Goal: Information Seeking & Learning: Find specific fact

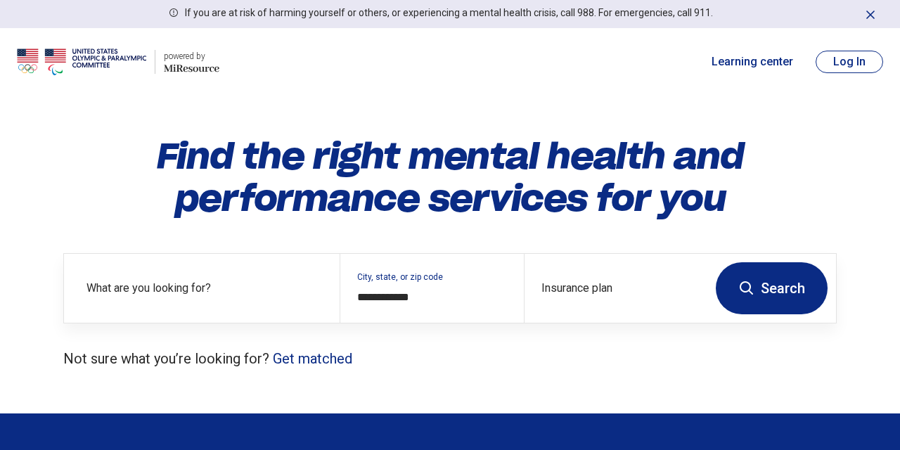
type input "**********"
click at [757, 286] on button "Search" at bounding box center [772, 288] width 112 height 52
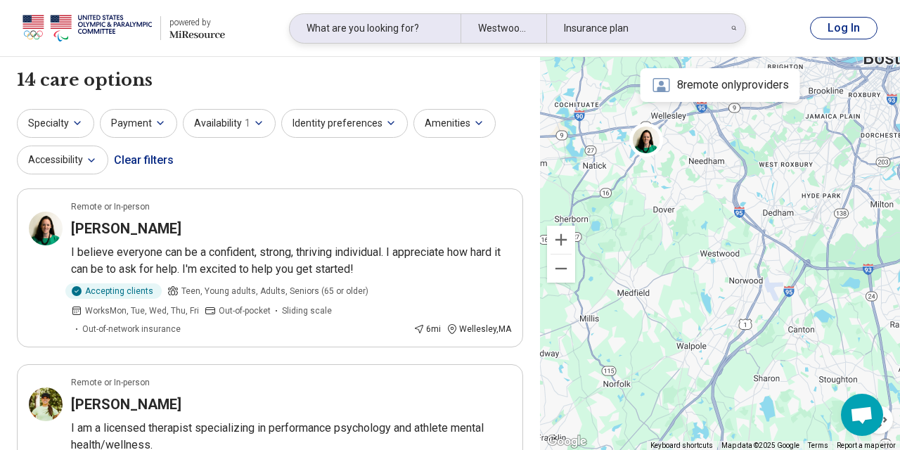
click at [418, 27] on div "What are you looking for?" at bounding box center [375, 28] width 171 height 29
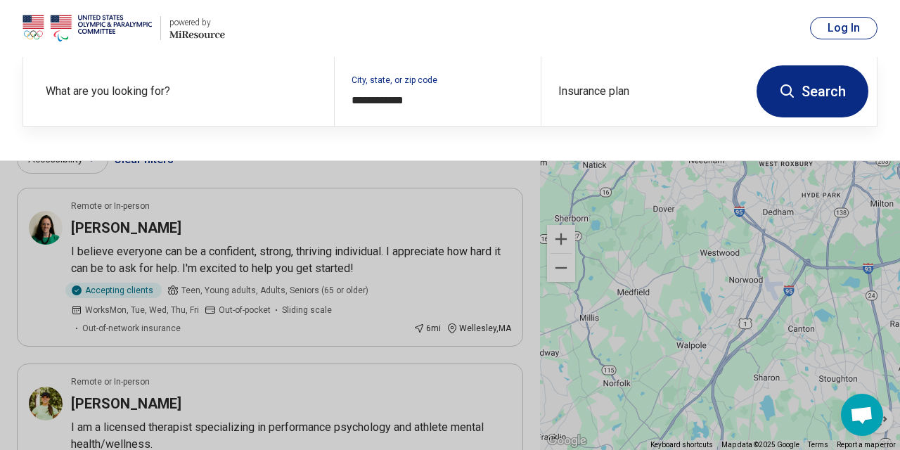
click at [362, 231] on button at bounding box center [450, 225] width 900 height 450
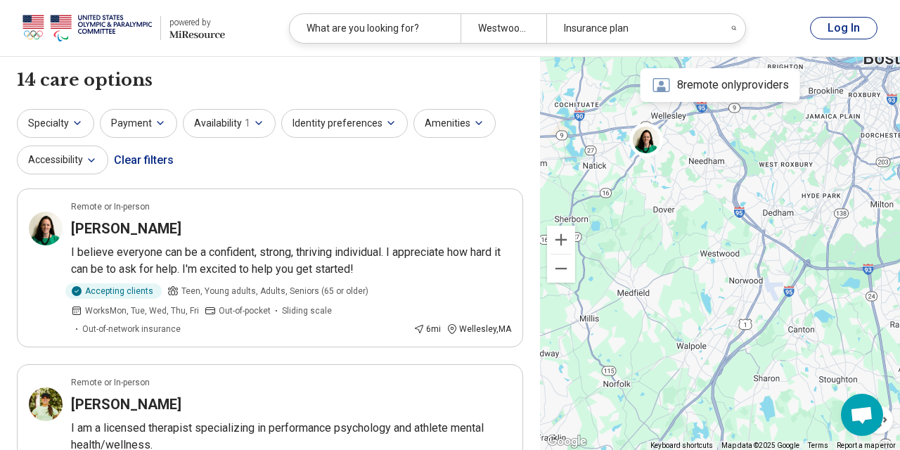
click at [840, 25] on button "Log In" at bounding box center [844, 28] width 68 height 23
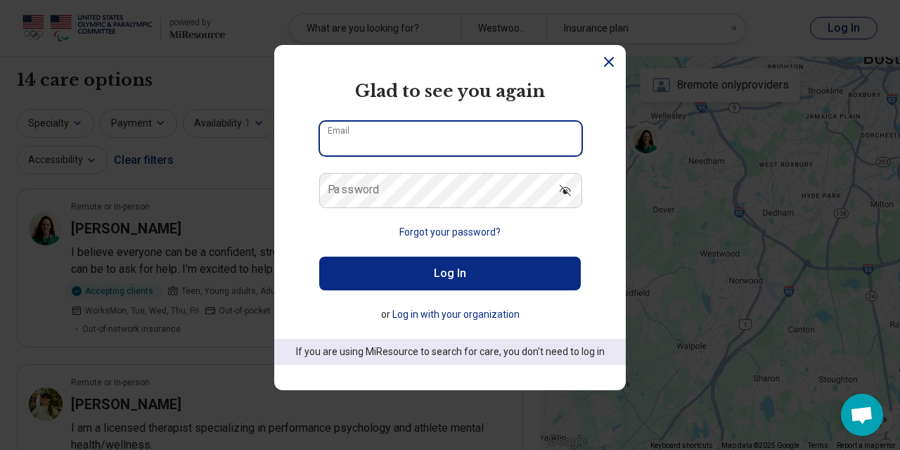
type input "**********"
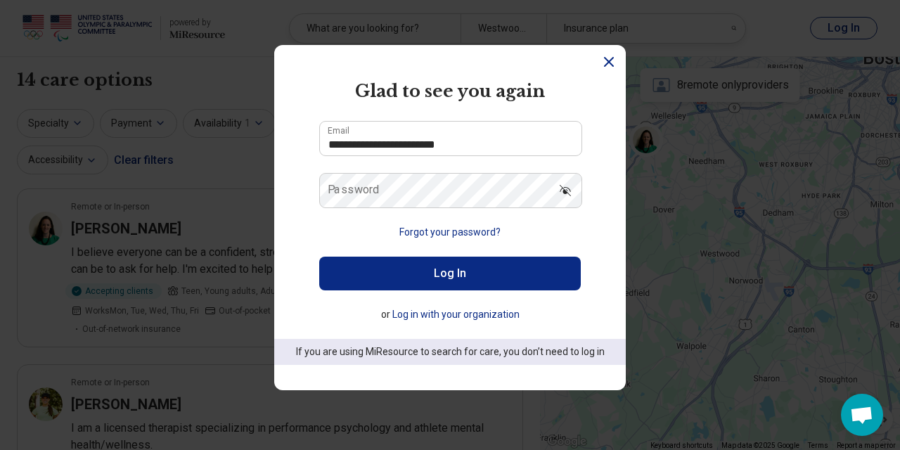
click at [608, 57] on icon "Dismiss" at bounding box center [608, 61] width 17 height 17
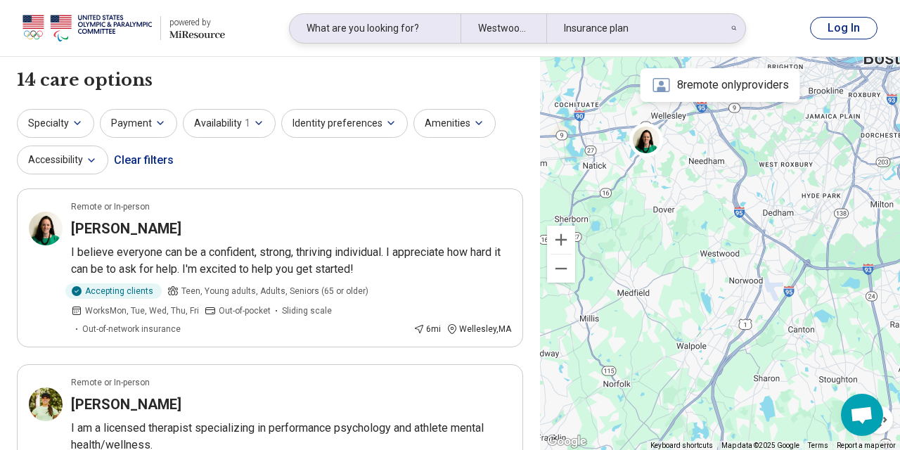
click at [437, 27] on div "What are you looking for?" at bounding box center [375, 28] width 171 height 29
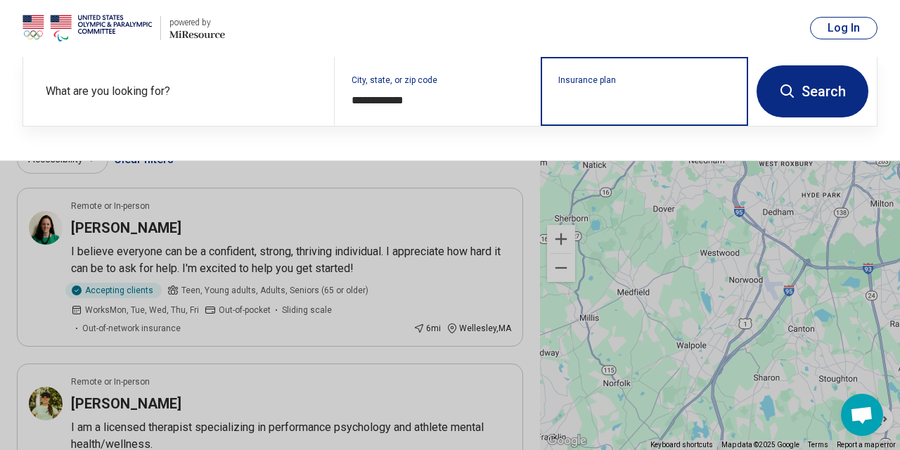
click at [595, 97] on input "Insurance plan" at bounding box center [644, 100] width 173 height 17
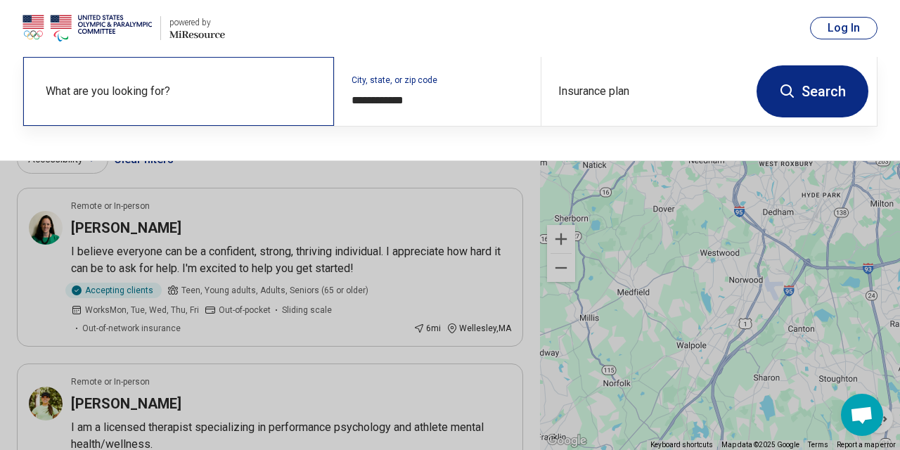
click at [170, 91] on label "What are you looking for?" at bounding box center [181, 91] width 271 height 17
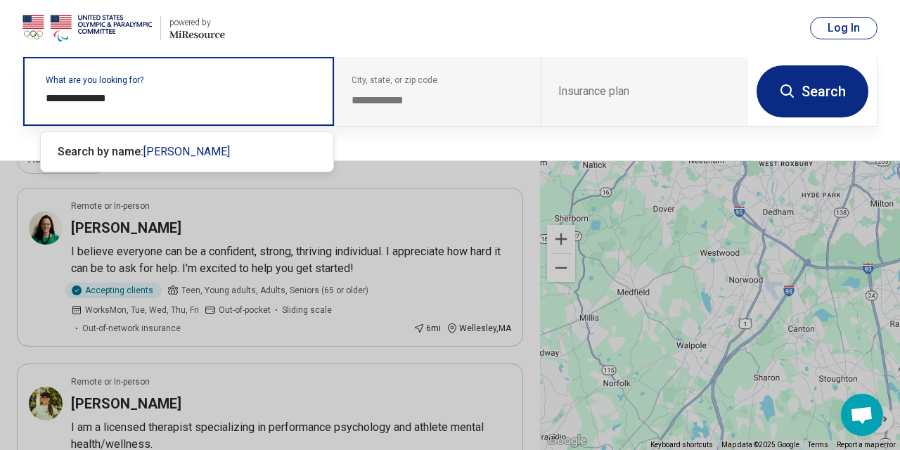
type input "**********"
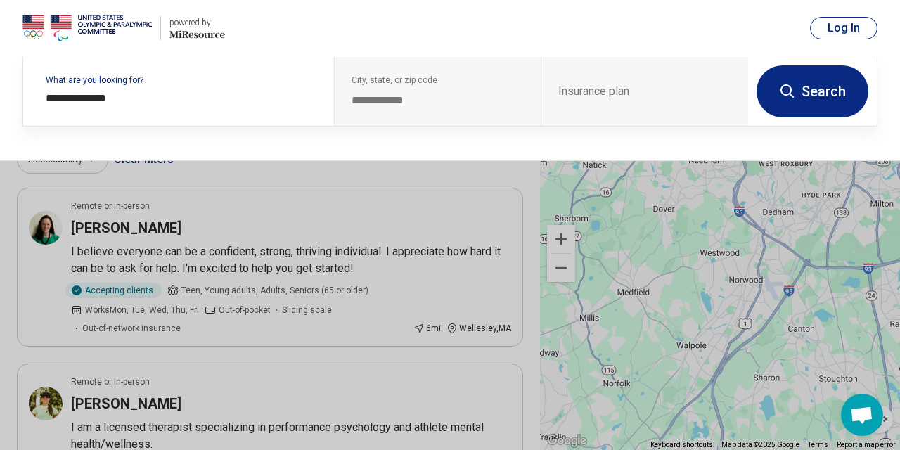
click at [806, 96] on button "Search" at bounding box center [813, 91] width 112 height 52
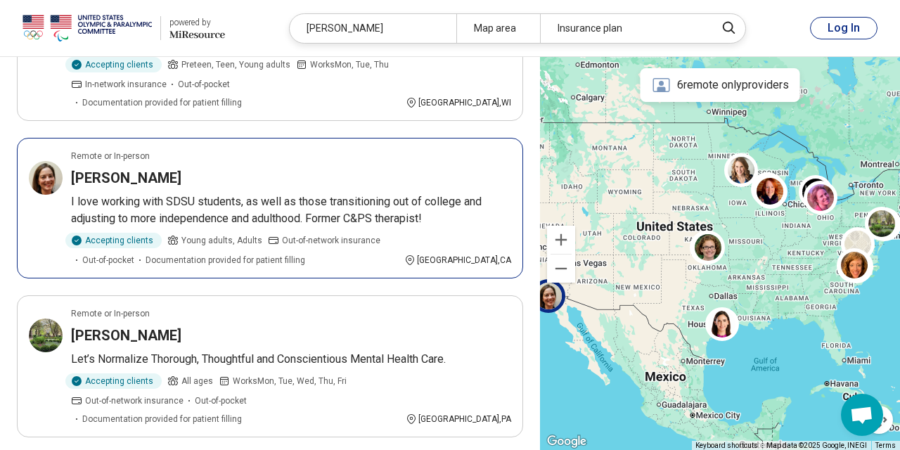
scroll to position [2987, 0]
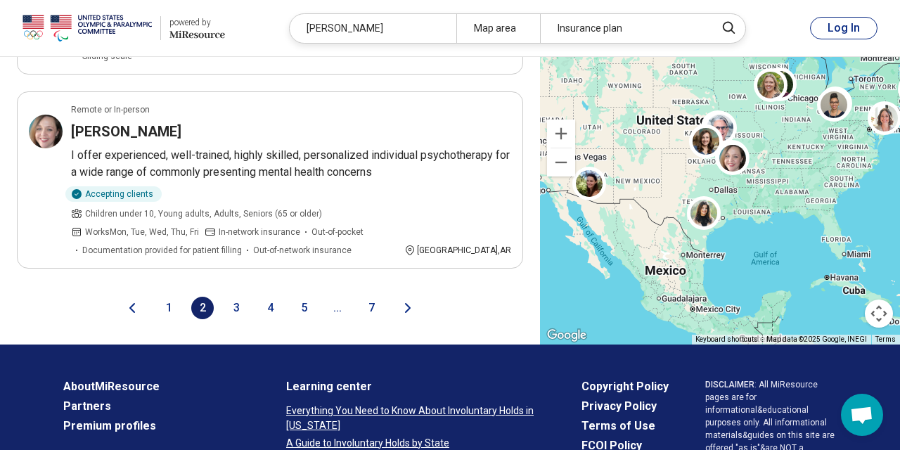
click at [233, 297] on button "3" at bounding box center [236, 308] width 23 height 23
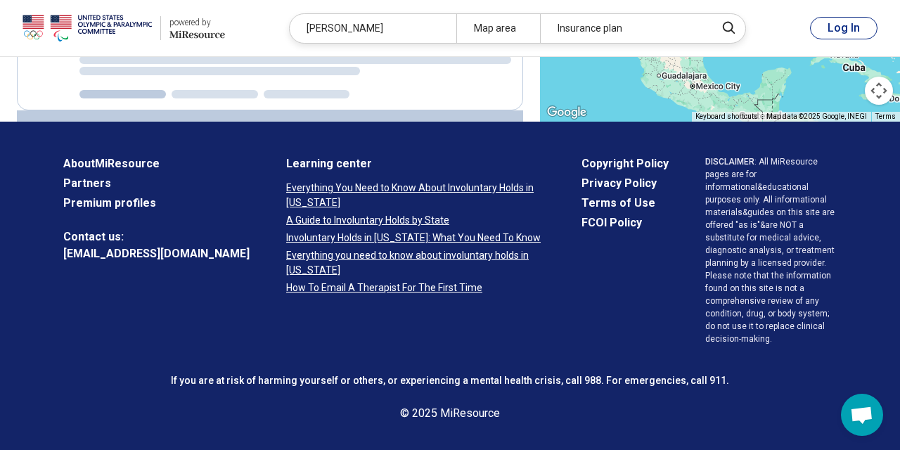
scroll to position [383, 0]
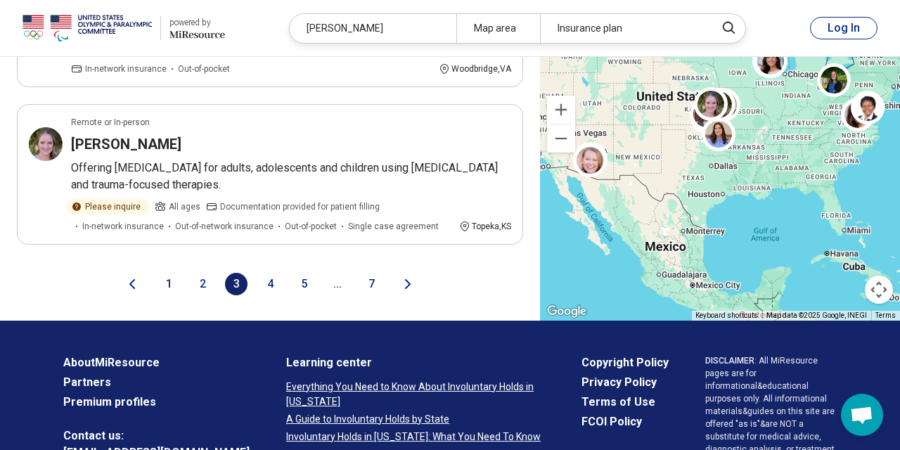
click at [269, 273] on button "4" at bounding box center [270, 284] width 23 height 23
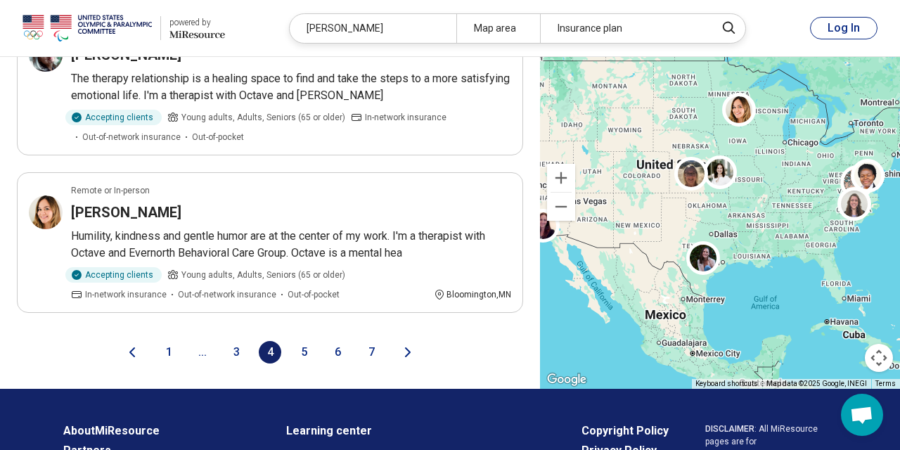
scroll to position [2959, 0]
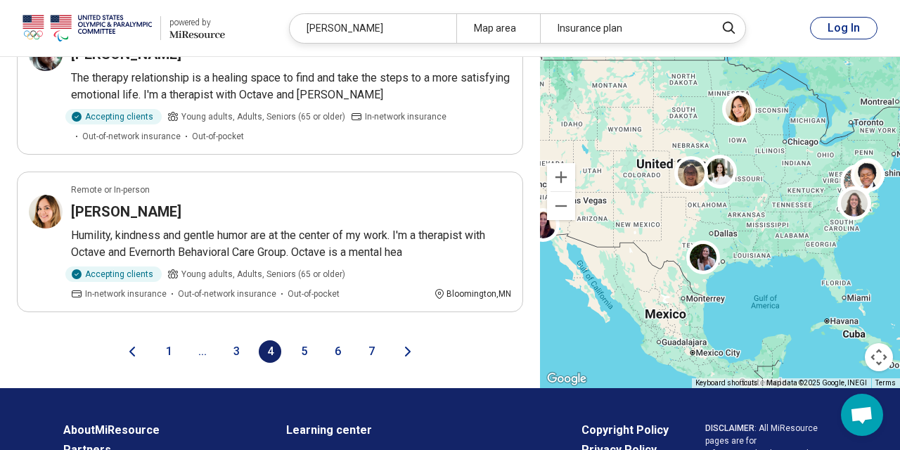
click at [303, 340] on button "5" at bounding box center [304, 351] width 23 height 23
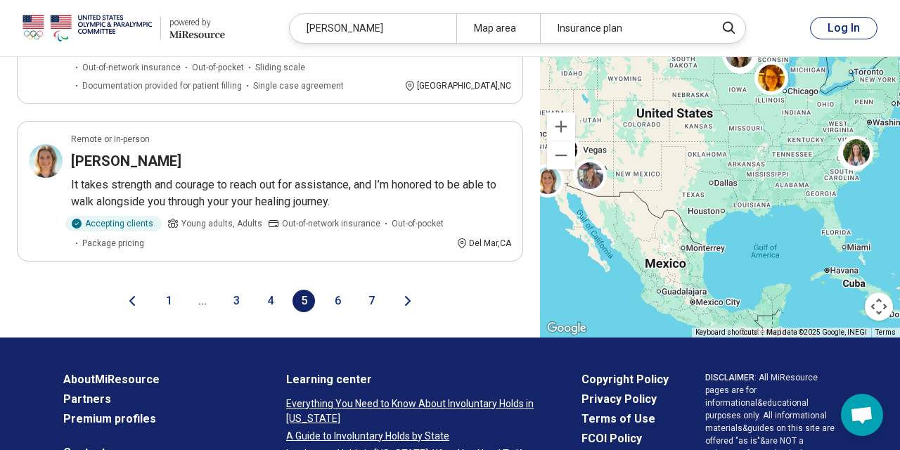
click at [338, 290] on button "6" at bounding box center [337, 301] width 23 height 23
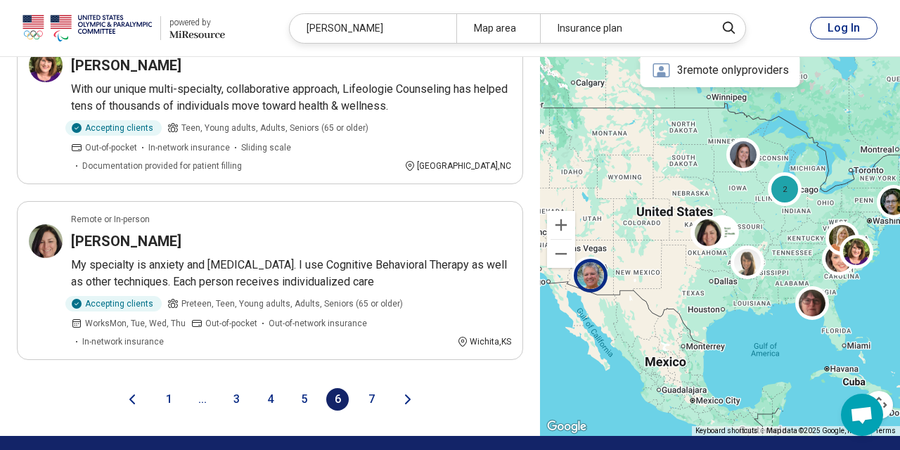
scroll to position [2881, 0]
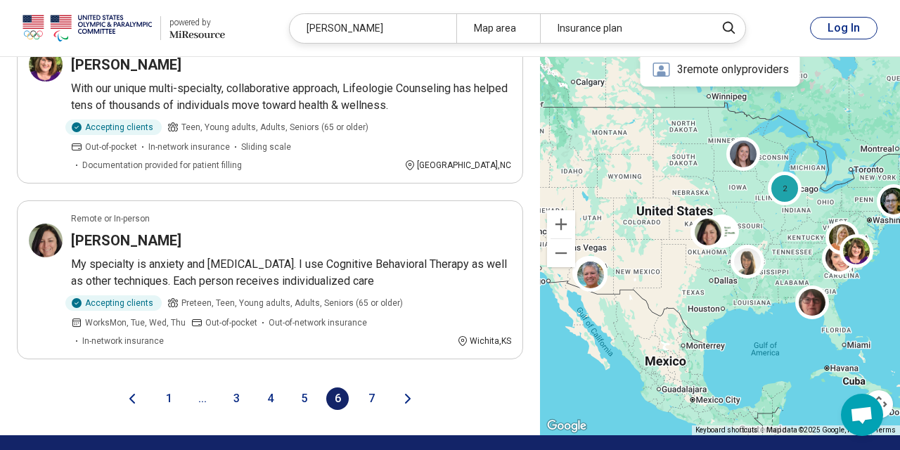
click at [373, 387] on button "7" at bounding box center [371, 398] width 23 height 23
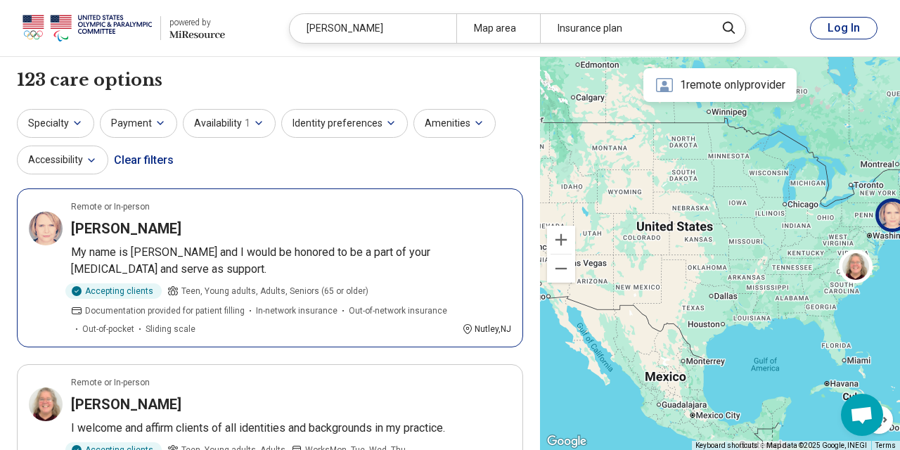
scroll to position [0, 0]
